Goal: Information Seeking & Learning: Check status

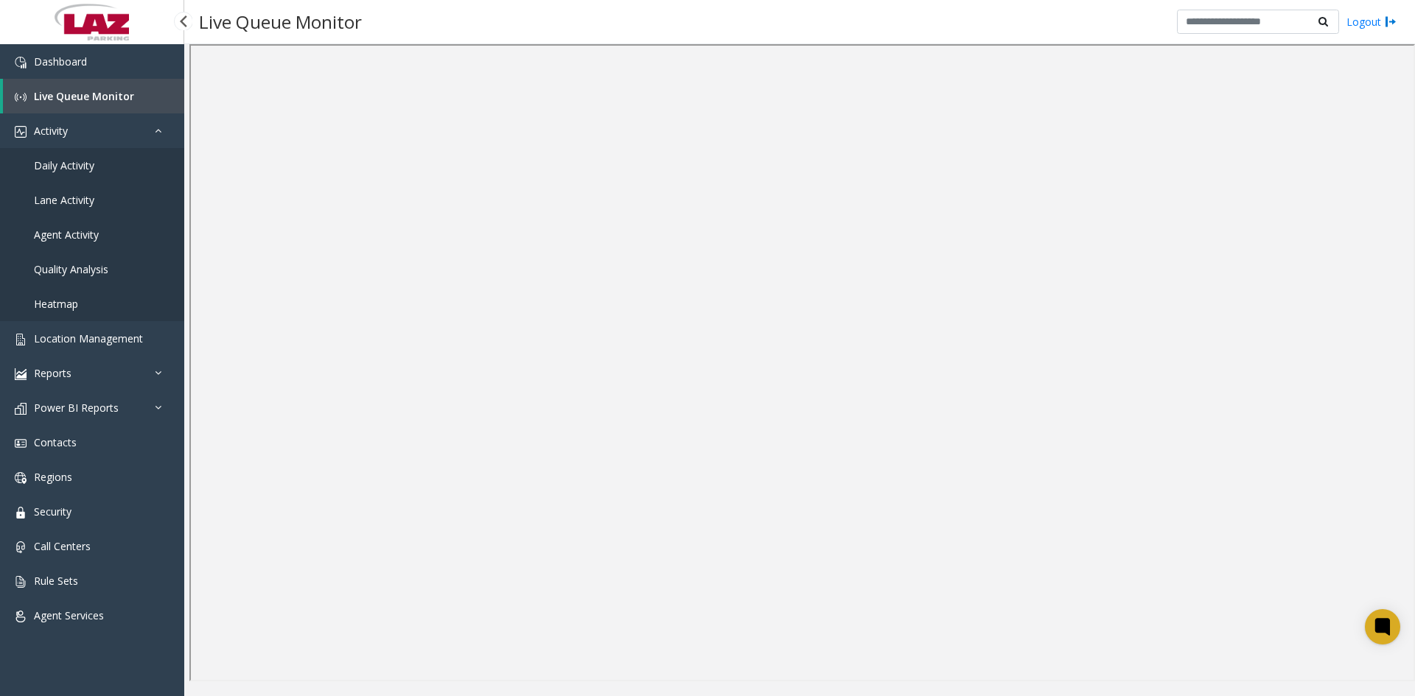
click at [68, 169] on span "Daily Activity" at bounding box center [64, 165] width 60 height 14
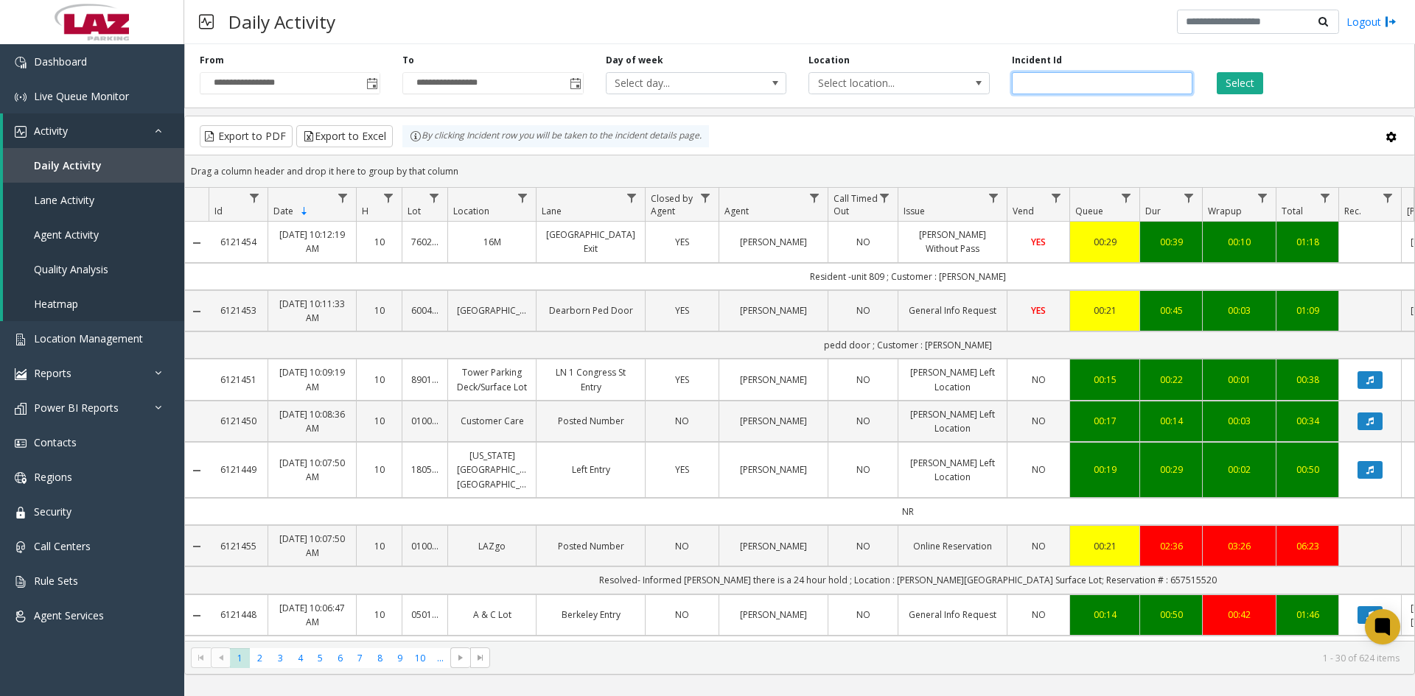
click at [1046, 83] on input "number" at bounding box center [1102, 83] width 181 height 22
type input "*******"
click at [1237, 82] on button "Select" at bounding box center [1240, 83] width 46 height 22
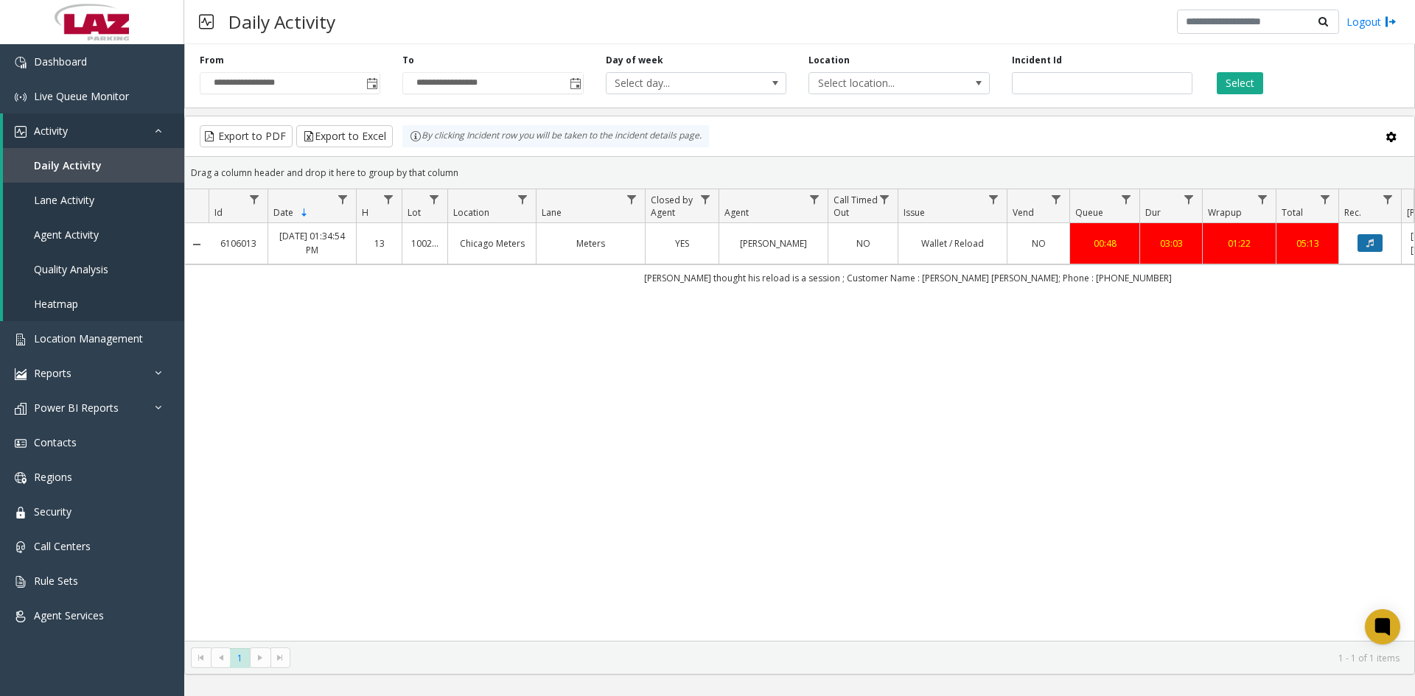
click at [1365, 248] on button "Data table" at bounding box center [1369, 243] width 25 height 18
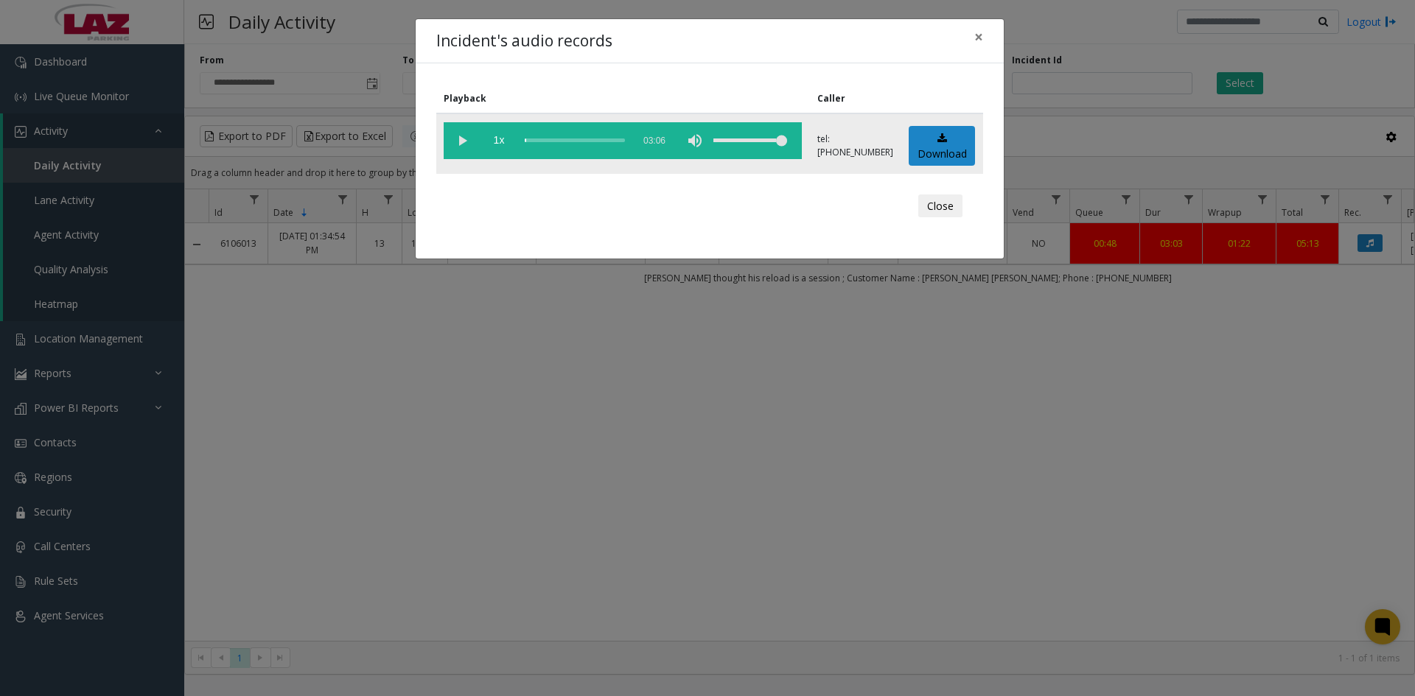
click at [460, 133] on vg-play-pause at bounding box center [462, 140] width 37 height 37
click at [532, 141] on div "scrub bar" at bounding box center [575, 140] width 100 height 37
drag, startPoint x: 543, startPoint y: 141, endPoint x: 520, endPoint y: 139, distance: 22.9
click at [520, 139] on vg-controls "1x 03:06" at bounding box center [623, 140] width 358 height 37
click at [460, 139] on vg-play-pause at bounding box center [462, 140] width 37 height 37
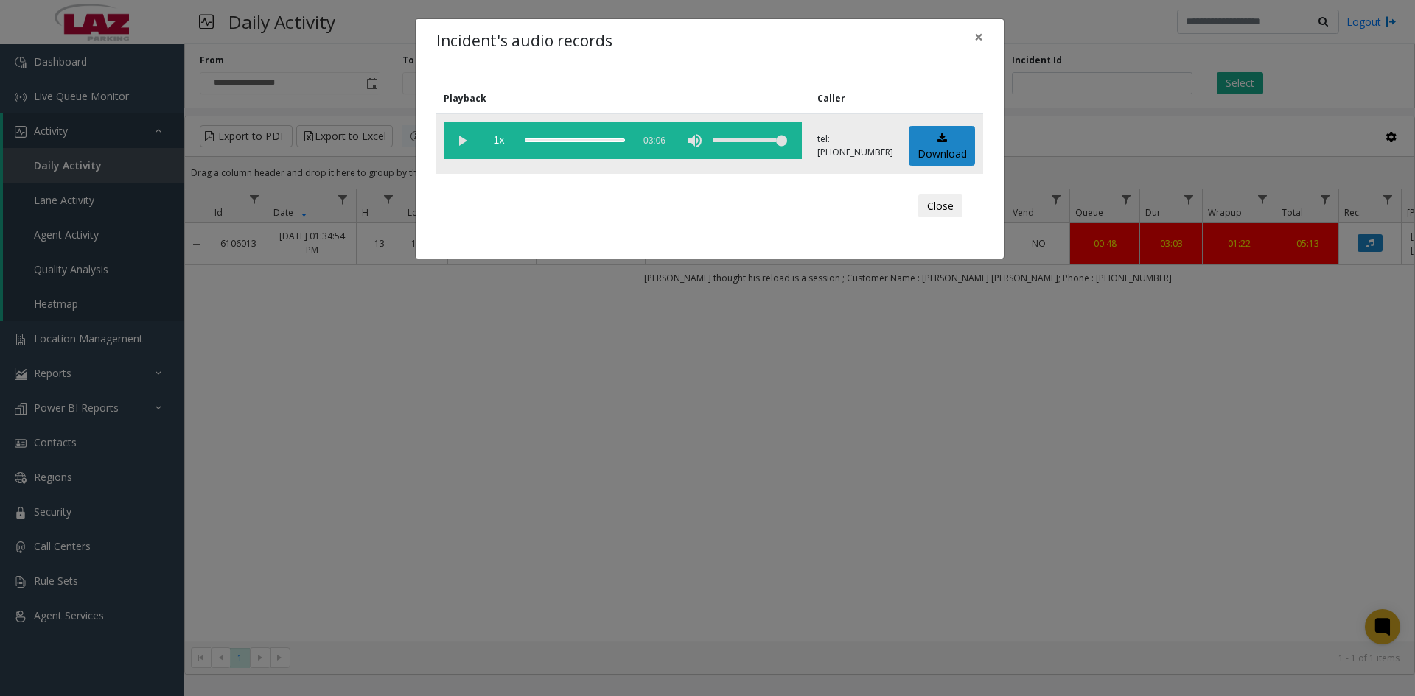
click at [554, 136] on div "scrub bar" at bounding box center [575, 140] width 100 height 37
click at [461, 139] on vg-play-pause at bounding box center [462, 140] width 37 height 37
drag, startPoint x: 552, startPoint y: 141, endPoint x: 579, endPoint y: 142, distance: 27.3
click at [579, 142] on div "scrub bar" at bounding box center [575, 140] width 100 height 37
click at [979, 37] on span "×" at bounding box center [978, 37] width 9 height 21
